Goal: Transaction & Acquisition: Purchase product/service

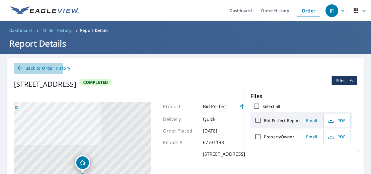
click at [19, 67] on icon at bounding box center [19, 68] width 7 height 7
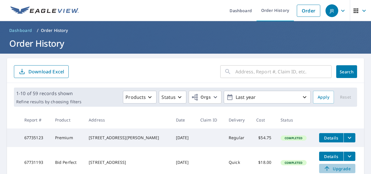
click at [331, 166] on span "Upgrade" at bounding box center [337, 168] width 29 height 7
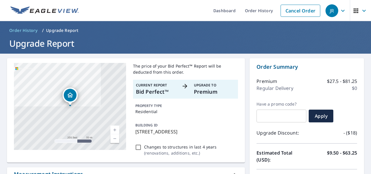
click at [204, 89] on p "Premium" at bounding box center [214, 92] width 41 height 8
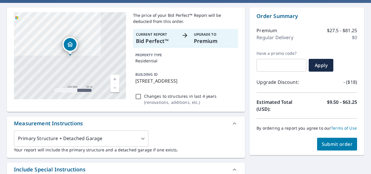
scroll to position [53, 0]
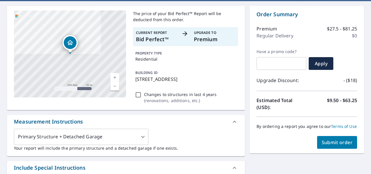
click at [337, 142] on span "Submit order" at bounding box center [337, 142] width 31 height 6
